Goal: Transaction & Acquisition: Purchase product/service

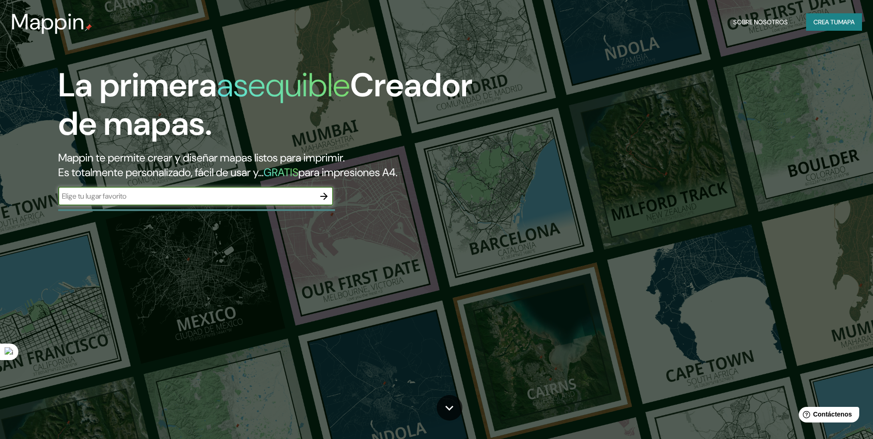
click at [194, 200] on input "text" at bounding box center [186, 196] width 257 height 11
type input "piura"
click at [326, 195] on icon "button" at bounding box center [324, 196] width 7 height 7
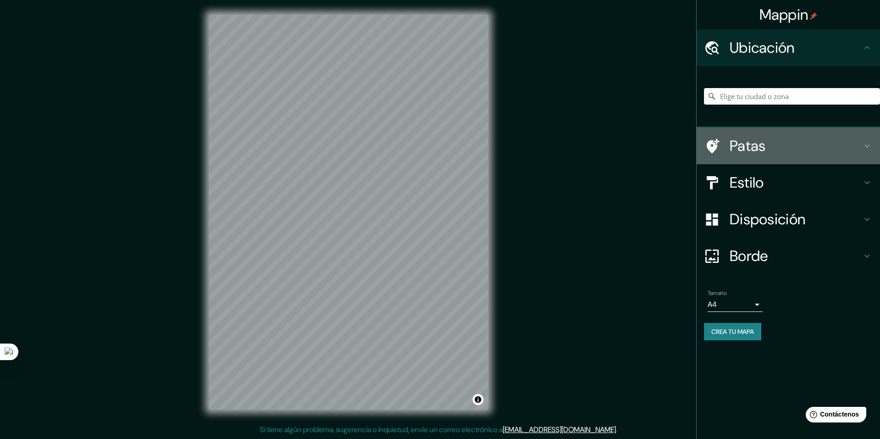
click at [855, 144] on h4 "Patas" at bounding box center [796, 146] width 132 height 18
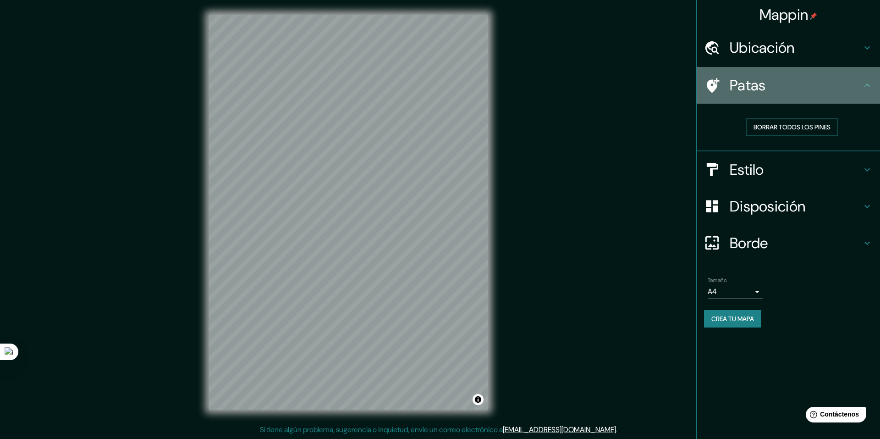
click at [857, 96] on div "Patas" at bounding box center [788, 85] width 183 height 37
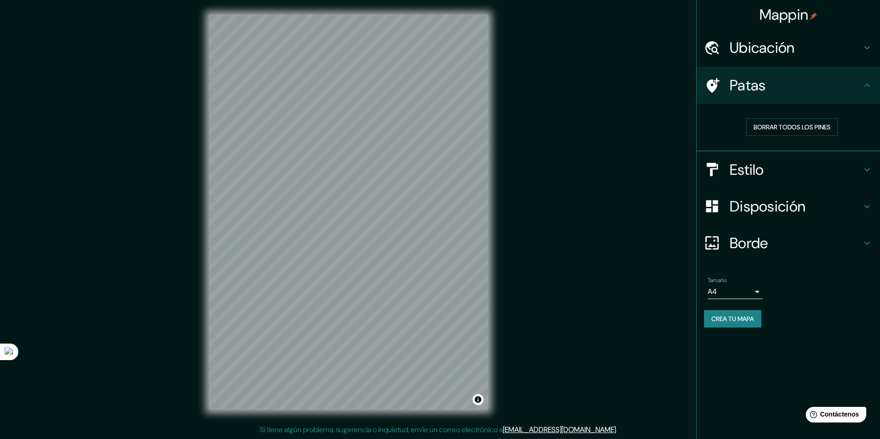
click at [869, 49] on icon at bounding box center [867, 47] width 11 height 11
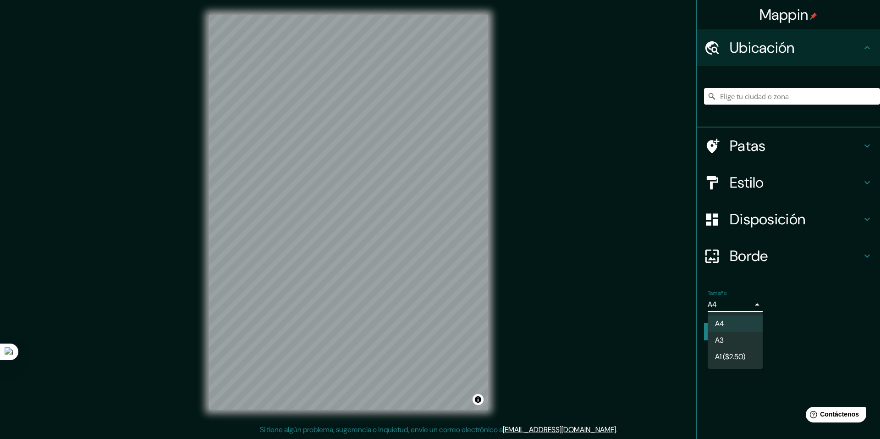
click at [762, 307] on body "Mappin Ubicación Patas Estilo Disposición Borde Elige un borde. Consejo : puede…" at bounding box center [440, 219] width 880 height 439
click at [742, 339] on li "A3" at bounding box center [735, 340] width 55 height 17
type input "a4"
click at [828, 226] on h4 "Disposición" at bounding box center [796, 219] width 132 height 18
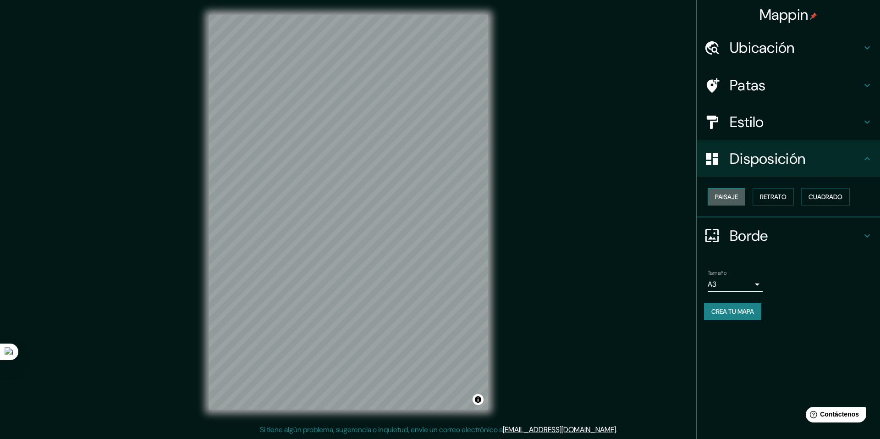
click at [732, 200] on font "Paisaje" at bounding box center [726, 197] width 23 height 8
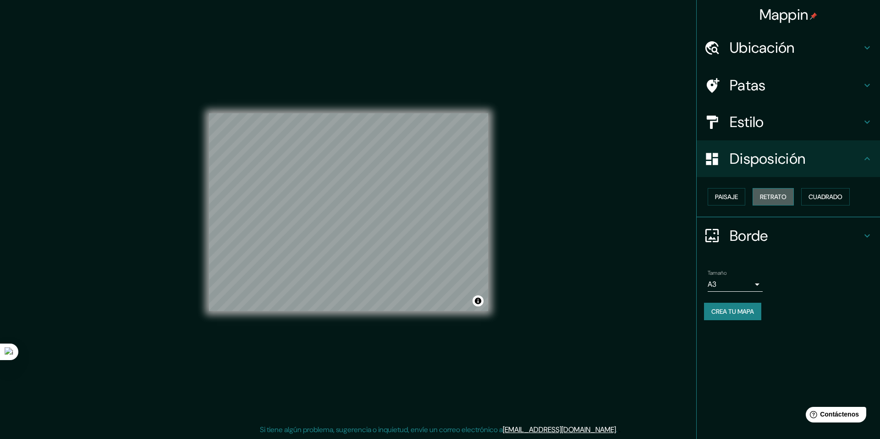
click at [776, 197] on font "Retrato" at bounding box center [773, 197] width 27 height 8
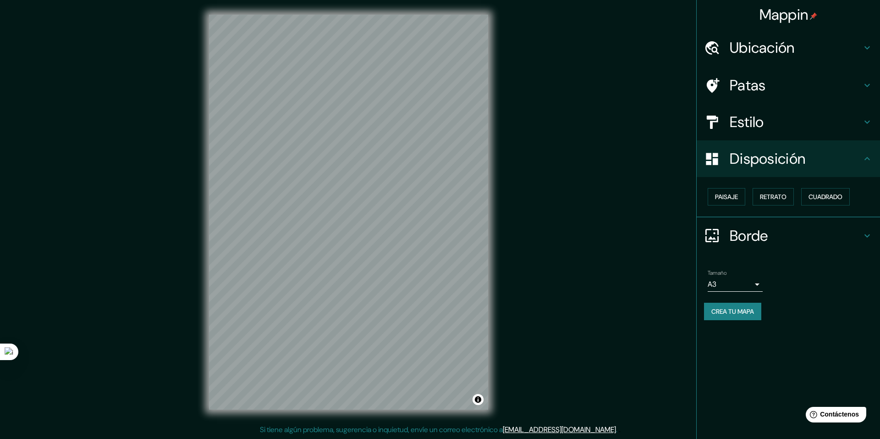
click at [840, 125] on h4 "Estilo" at bounding box center [796, 122] width 132 height 18
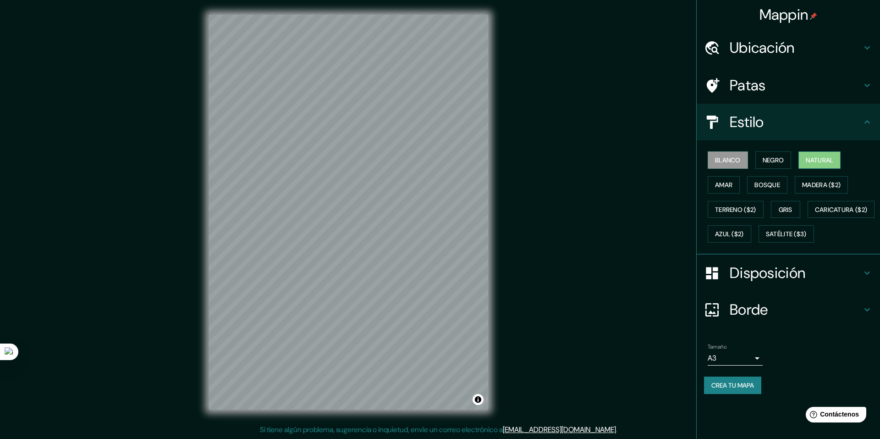
click at [821, 160] on font "Natural" at bounding box center [820, 160] width 28 height 8
click at [785, 205] on font "Gris" at bounding box center [786, 210] width 14 height 12
click at [824, 160] on font "Natural" at bounding box center [820, 160] width 28 height 8
click at [727, 184] on font "Amar" at bounding box center [723, 185] width 17 height 8
click at [819, 160] on font "Natural" at bounding box center [820, 160] width 28 height 8
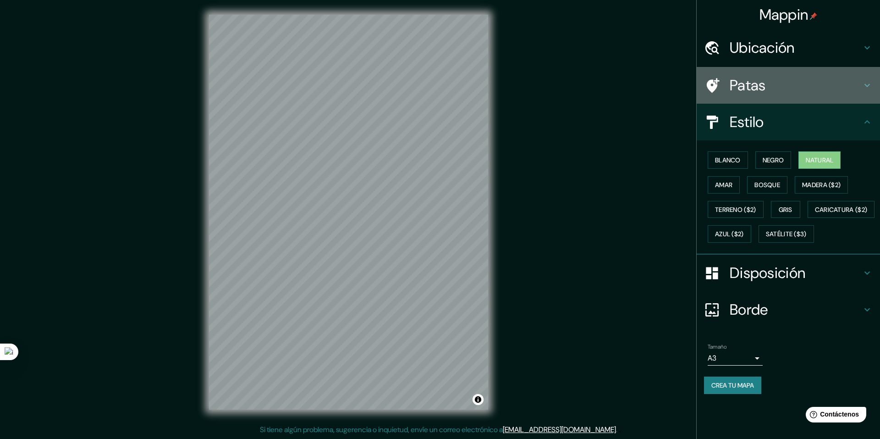
click at [785, 89] on h4 "Patas" at bounding box center [796, 85] width 132 height 18
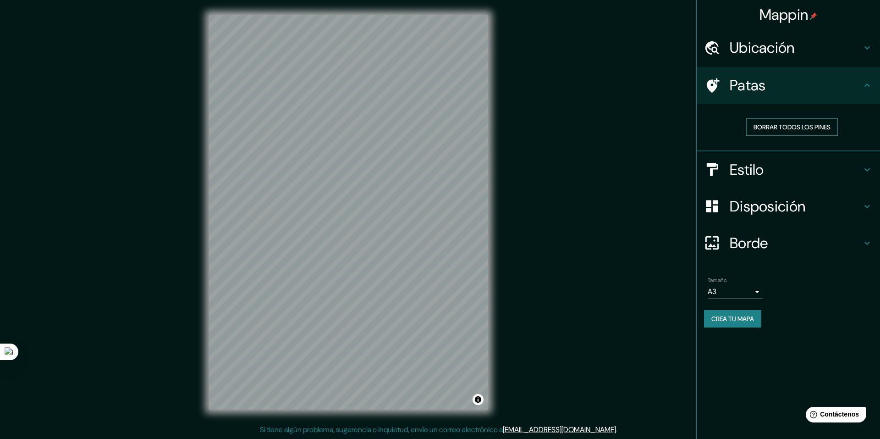
click at [805, 130] on font "Borrar todos los pines" at bounding box center [792, 127] width 77 height 8
click at [819, 130] on font "Borrar todos los pines" at bounding box center [792, 127] width 77 height 8
click at [831, 62] on div "Ubicación" at bounding box center [788, 47] width 183 height 37
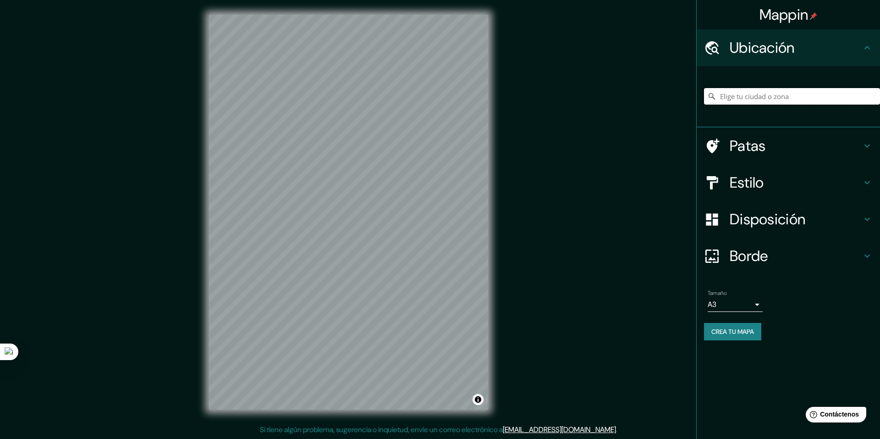
click at [819, 104] on input "Elige tu ciudad o zona" at bounding box center [792, 96] width 176 height 17
click at [776, 104] on input "Elige tu ciudad o zona" at bounding box center [792, 96] width 176 height 17
drag, startPoint x: 405, startPoint y: 65, endPoint x: 398, endPoint y: 79, distance: 15.6
click at [398, 79] on div at bounding box center [399, 77] width 7 height 7
drag, startPoint x: 400, startPoint y: 76, endPoint x: 413, endPoint y: -3, distance: 79.5
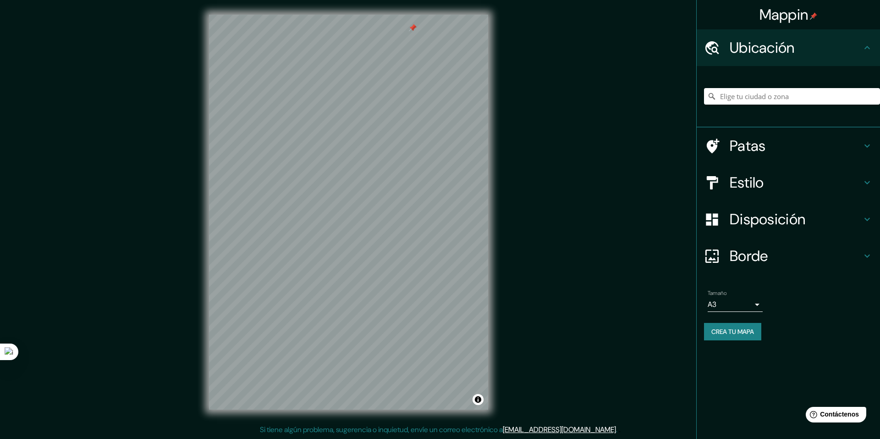
click at [413, 0] on html "Mappin Ubicación Patas Estilo Disposición Borde Elige un borde. Consejo : puede…" at bounding box center [440, 219] width 880 height 439
click at [550, 188] on div "Mappin Ubicación Patas Estilo Disposición Borde Elige un borde. Consejo : puede…" at bounding box center [440, 219] width 880 height 439
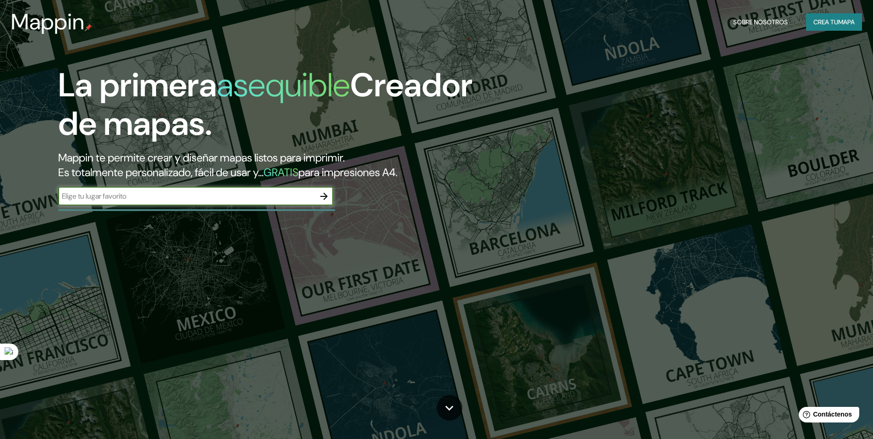
click at [831, 21] on font "Crea tu" at bounding box center [826, 22] width 25 height 8
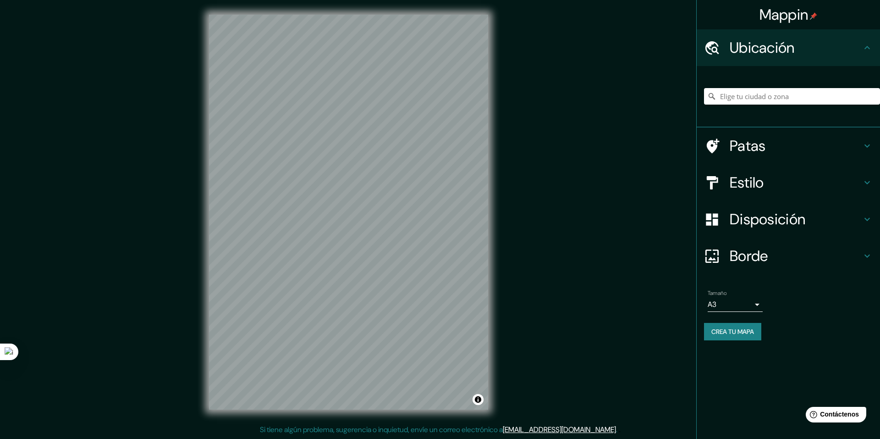
click at [511, 143] on div "Mappin Ubicación Patas Estilo Disposición Borde Elige un borde. Consejo : puede…" at bounding box center [440, 219] width 880 height 439
click at [579, 287] on div "Mappin Ubicación Patas Estilo Disposición Borde Elige un borde. Consejo : puede…" at bounding box center [440, 219] width 880 height 439
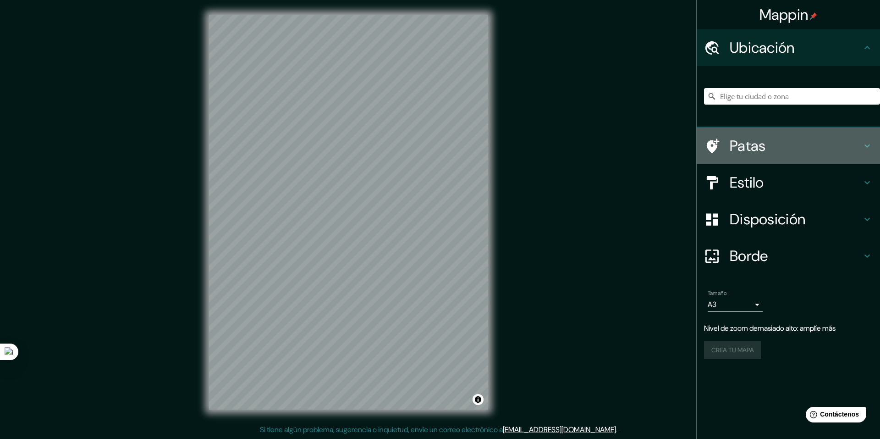
click at [778, 146] on h4 "Patas" at bounding box center [796, 146] width 132 height 18
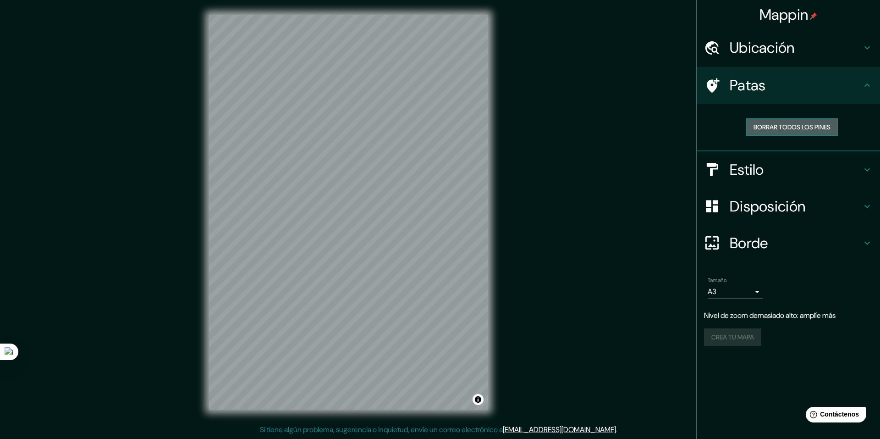
click at [800, 123] on font "Borrar todos los pines" at bounding box center [792, 127] width 77 height 8
